Goal: Transaction & Acquisition: Purchase product/service

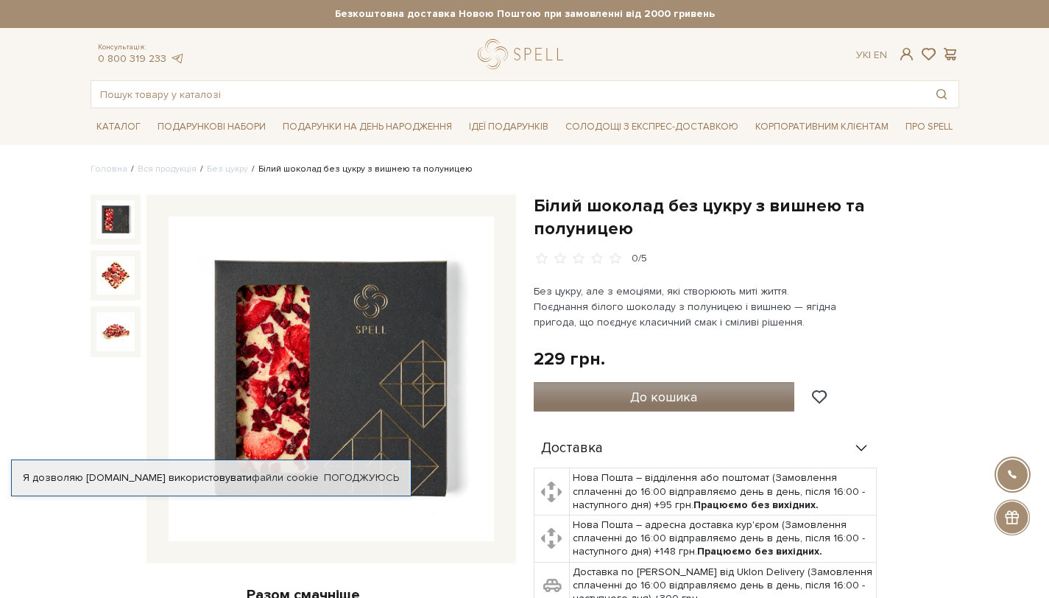
click at [767, 382] on button "До кошика" at bounding box center [664, 396] width 261 height 29
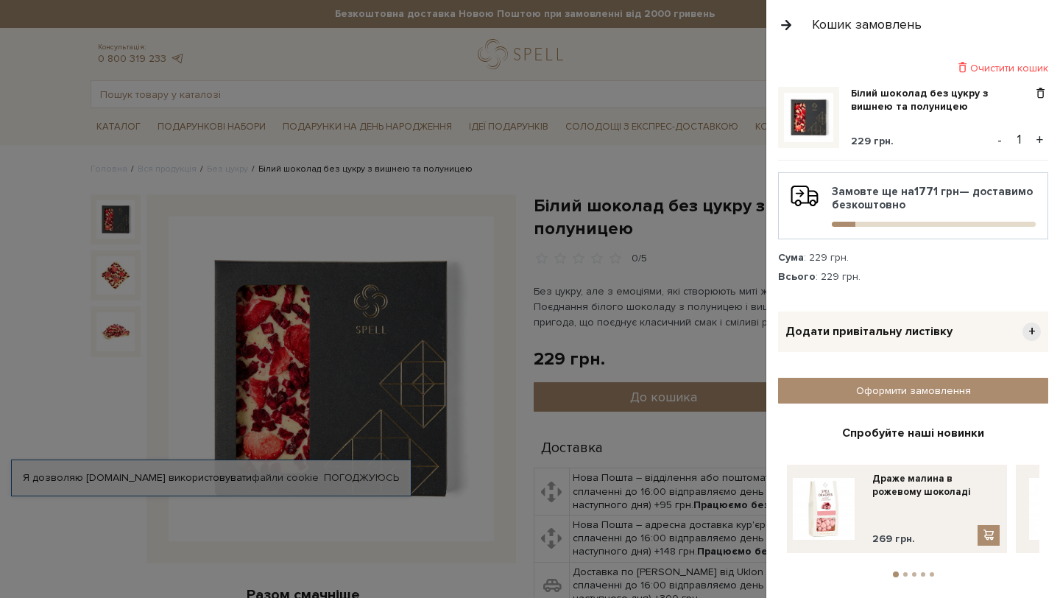
click at [1034, 138] on button "+" at bounding box center [1040, 140] width 17 height 22
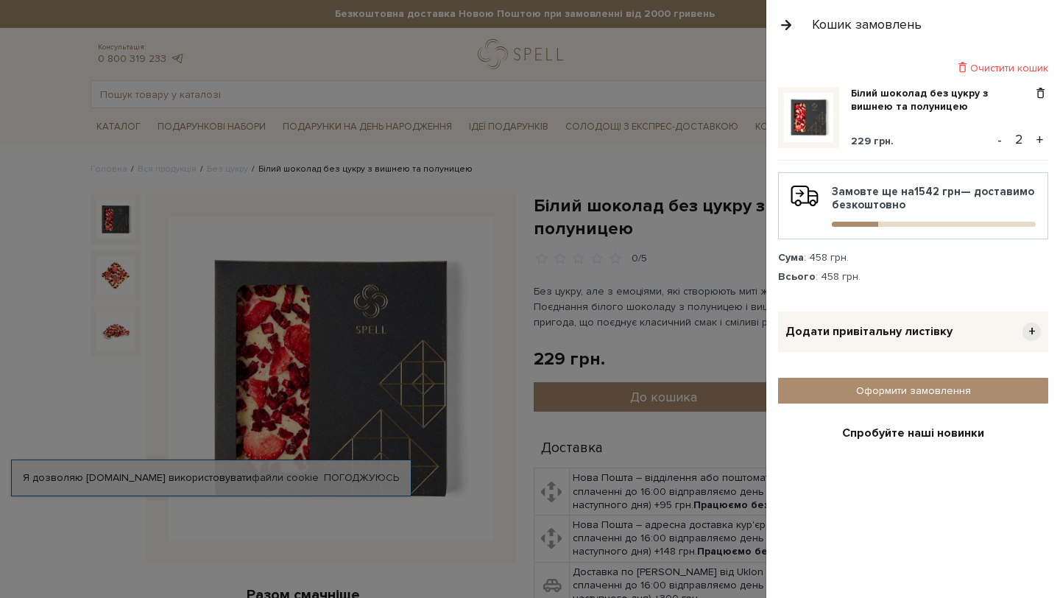
click at [1034, 138] on button "+" at bounding box center [1040, 140] width 17 height 22
click at [1020, 133] on input "4" at bounding box center [1020, 139] width 26 height 21
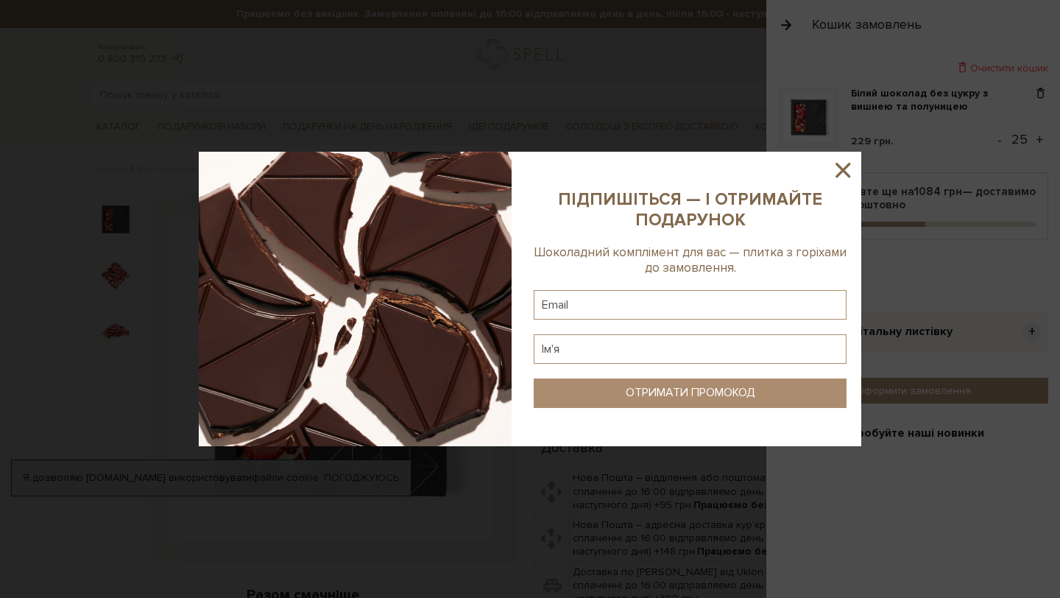
scroll to position [0, 3]
type input "25"
click at [848, 172] on icon at bounding box center [843, 170] width 25 height 25
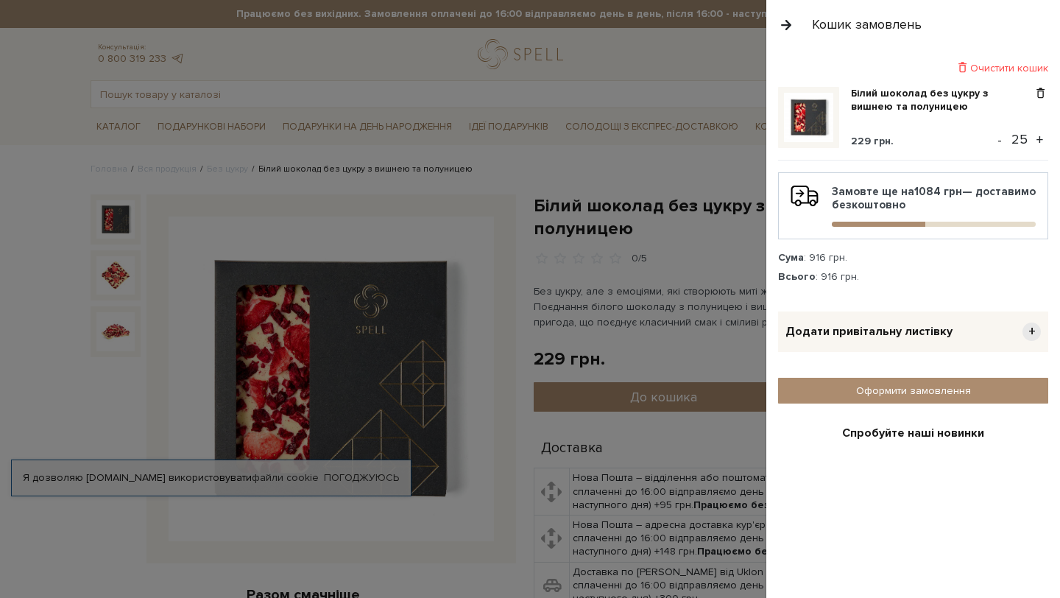
click at [1011, 136] on input "25" at bounding box center [1020, 139] width 26 height 21
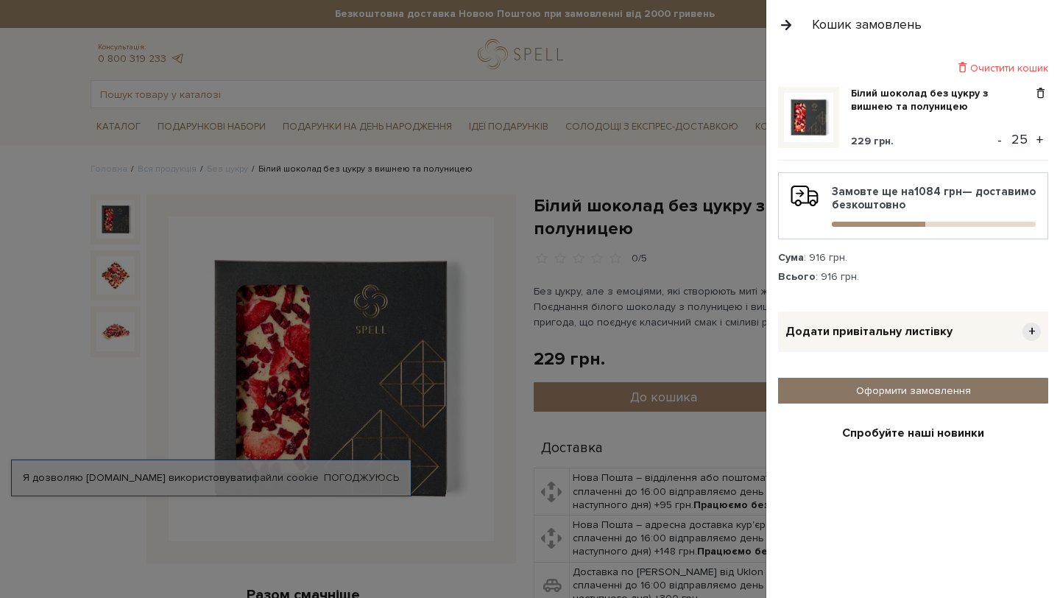
click at [960, 391] on link "Оформити замовлення" at bounding box center [913, 391] width 270 height 26
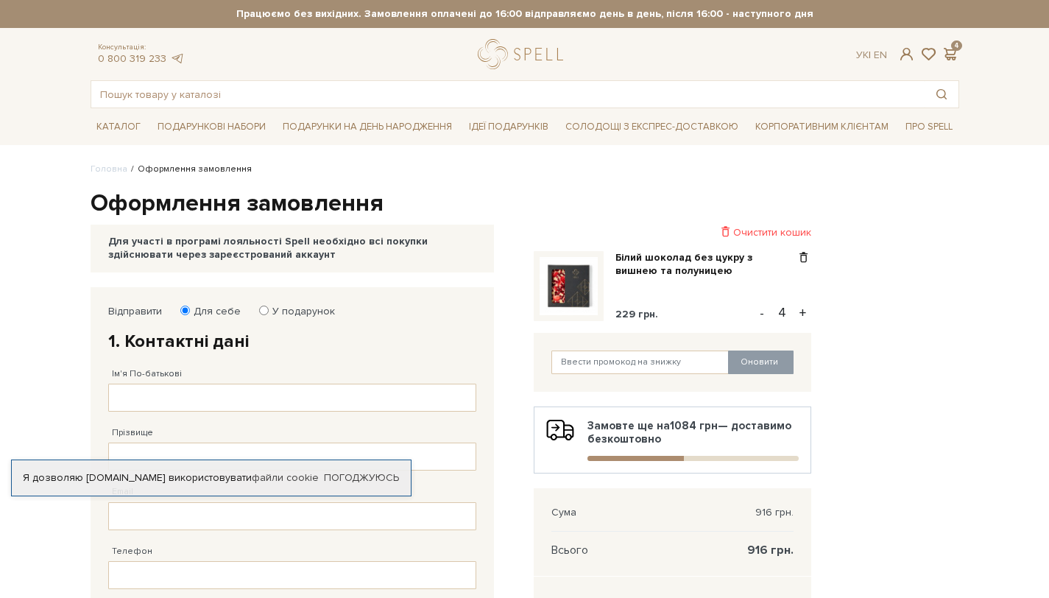
click at [787, 311] on input "4" at bounding box center [782, 312] width 26 height 21
type input "25"
click at [891, 359] on div "Відправити Для себе У подарунок 1. Контактні дані Ім'я По-батькові Заповніть по…" at bounding box center [525, 571] width 887 height 569
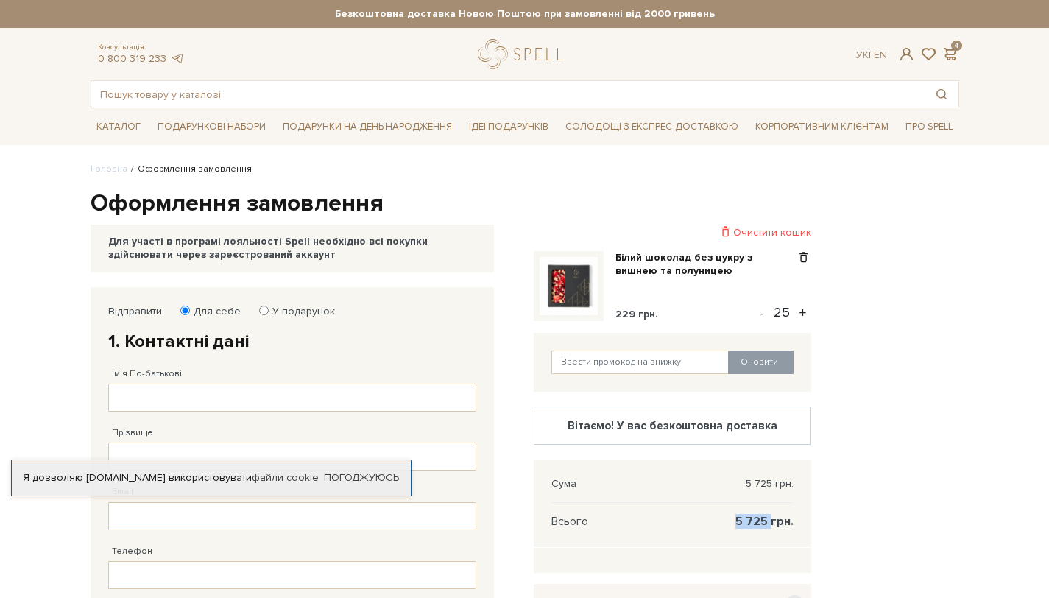
drag, startPoint x: 739, startPoint y: 521, endPoint x: 771, endPoint y: 522, distance: 32.4
click at [771, 522] on span "5 725 грн." at bounding box center [765, 521] width 58 height 13
copy span "5 725"
click at [780, 310] on input "25" at bounding box center [782, 312] width 26 height 21
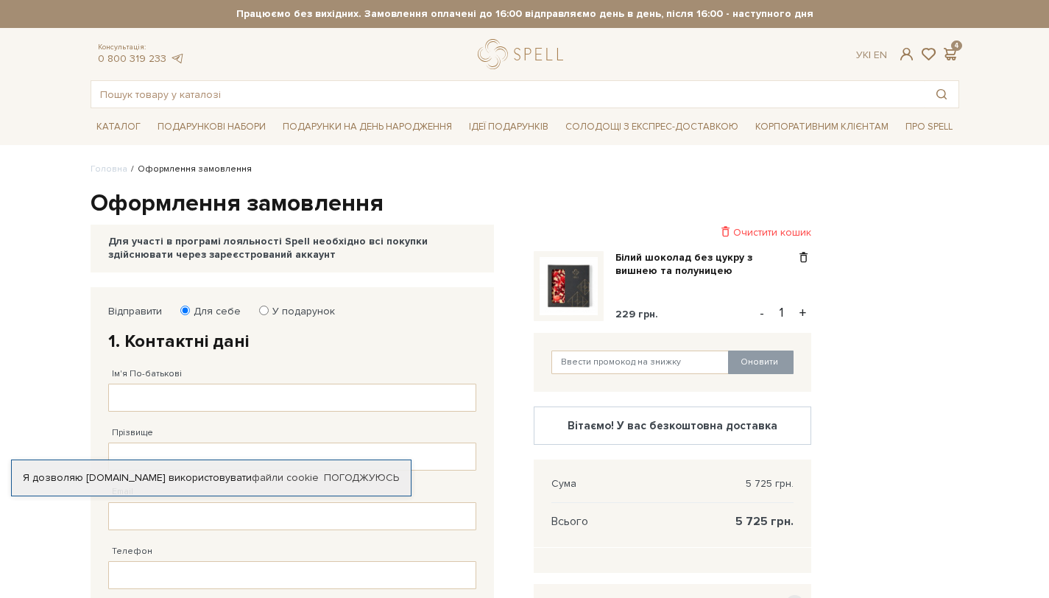
type input "1"
click at [895, 321] on div "Відправити Для себе У подарунок 1. Контактні дані Ім'я По-батькові Заповніть по…" at bounding box center [525, 571] width 887 height 569
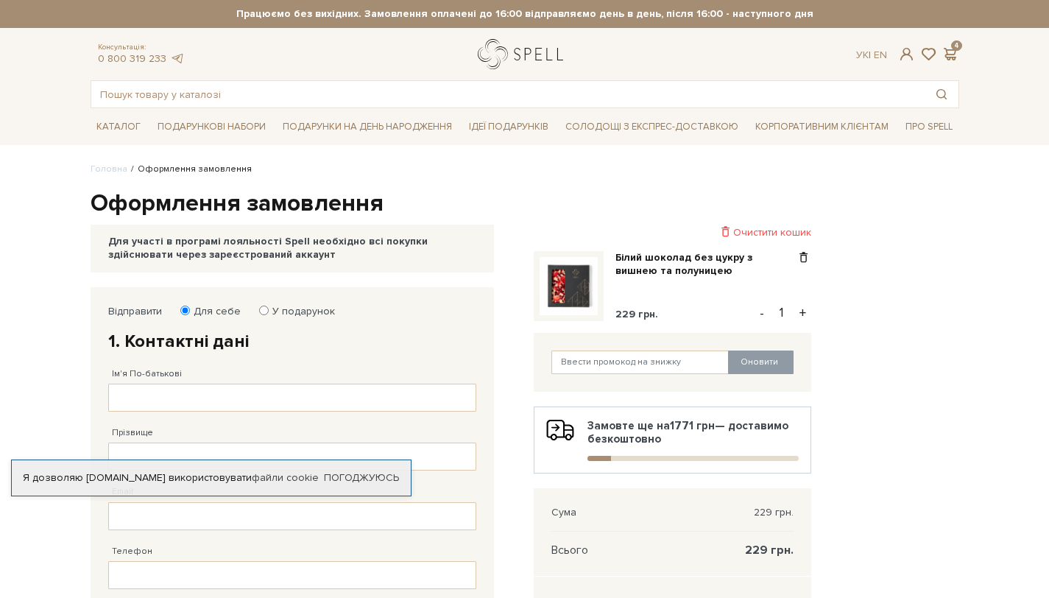
click at [512, 52] on link "logo" at bounding box center [524, 54] width 92 height 30
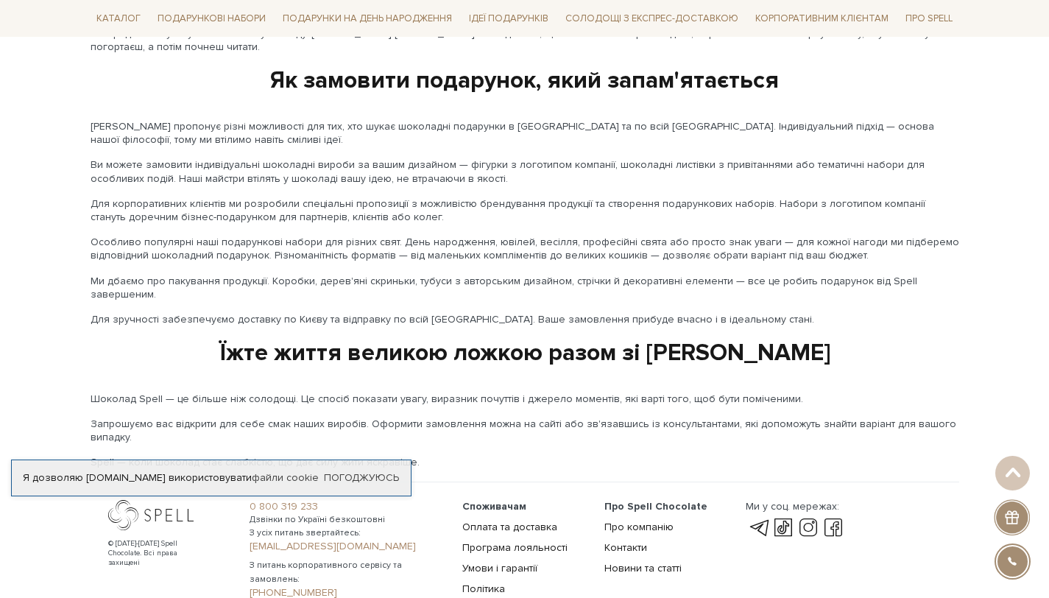
scroll to position [2428, 0]
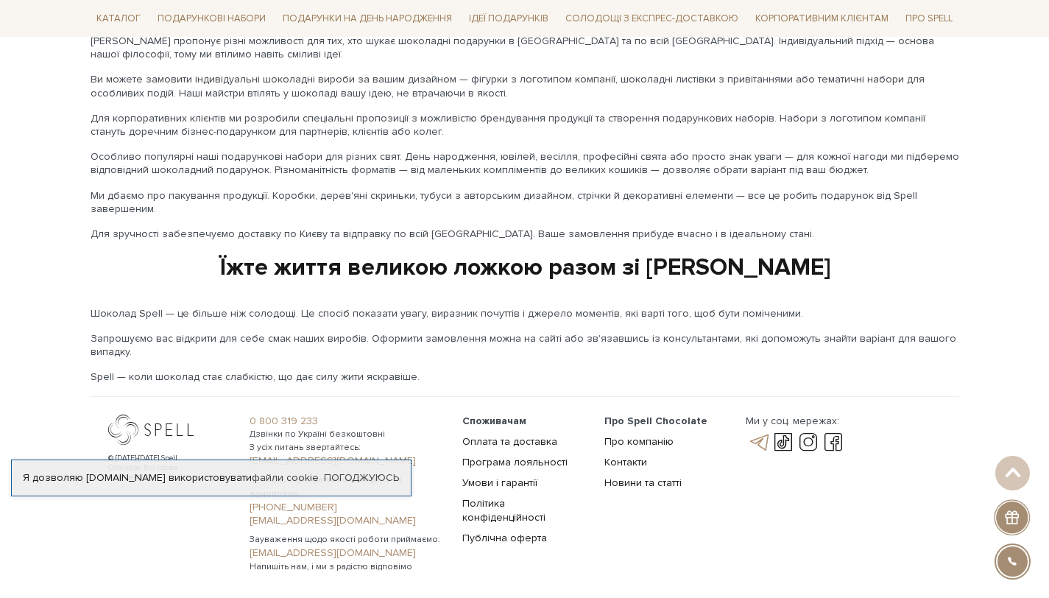
click at [763, 434] on link at bounding box center [758, 443] width 25 height 18
